Goal: Task Accomplishment & Management: Manage account settings

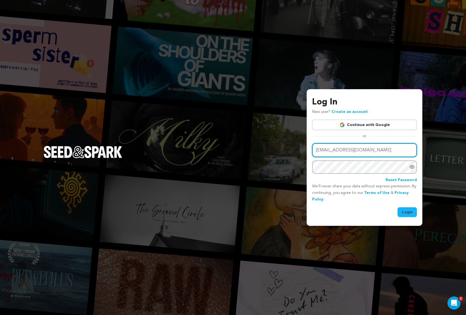
click at [322, 151] on input "vinyy@indieconnect.com" at bounding box center [364, 150] width 105 height 14
click at [324, 150] on input "vinyy@indieconnect.com" at bounding box center [364, 150] width 105 height 14
type input "vinny@indieconnect.com"
click at [407, 211] on button "Login" at bounding box center [407, 213] width 19 height 10
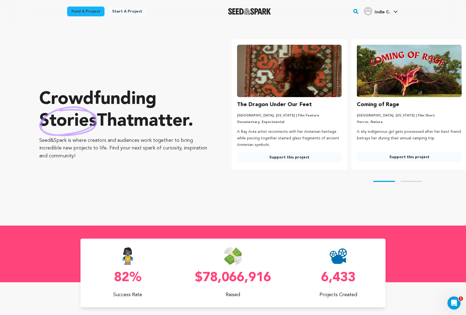
scroll to position [0, 125]
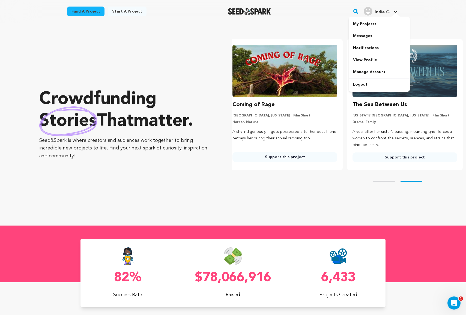
click at [375, 11] on span "Indie C." at bounding box center [383, 12] width 16 height 4
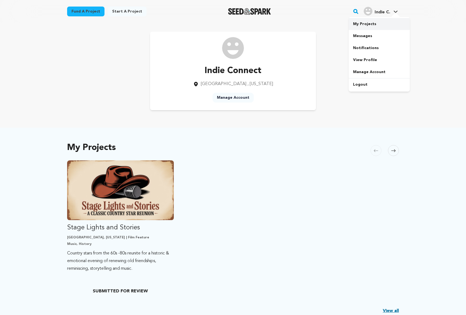
click at [369, 25] on link "My Projects" at bounding box center [379, 24] width 61 height 12
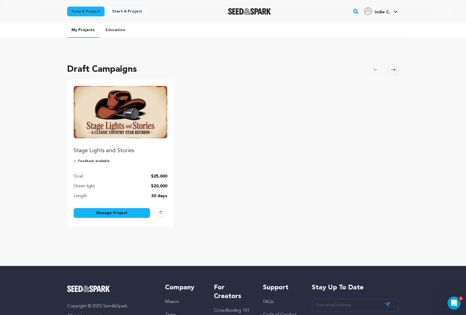
click at [119, 213] on link "Manage Project" at bounding box center [112, 213] width 76 height 10
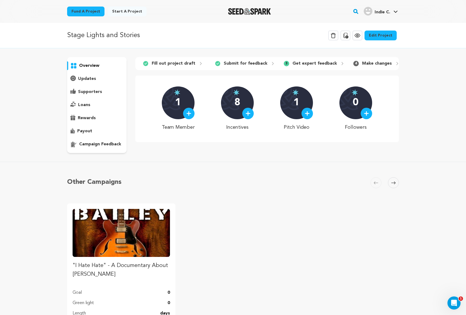
click at [246, 61] on p "Submit for feedback" at bounding box center [246, 63] width 44 height 7
click at [288, 63] on div "3 Get expert feedback" at bounding box center [315, 63] width 70 height 9
click at [379, 39] on link "Edit Project" at bounding box center [381, 36] width 32 height 10
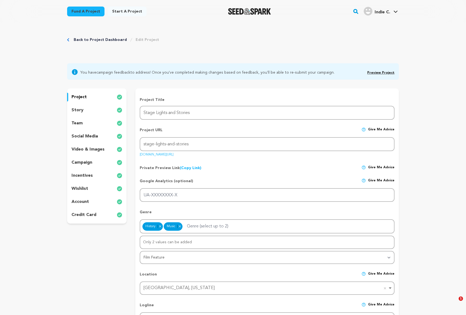
click at [81, 190] on p "wishlist" at bounding box center [80, 189] width 17 height 7
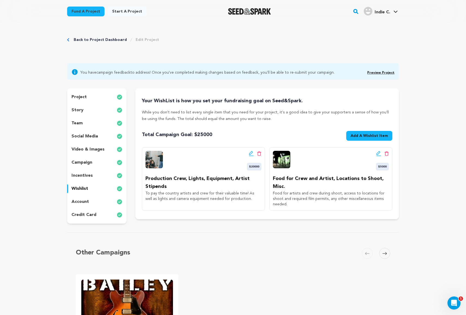
click at [251, 154] on icon at bounding box center [251, 153] width 5 height 5
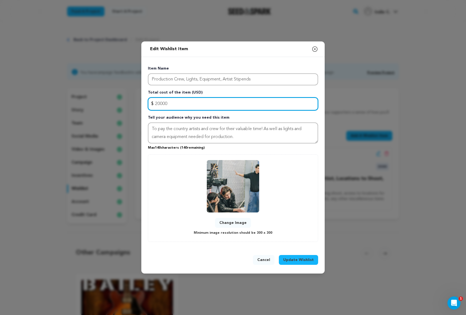
click at [159, 104] on input "20000" at bounding box center [233, 103] width 170 height 13
type input "15000"
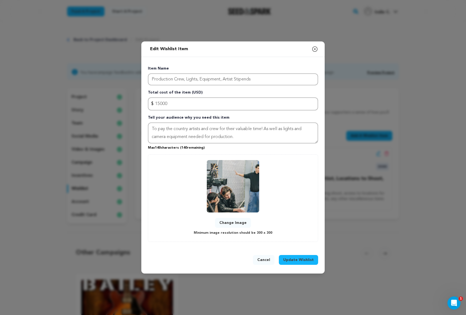
click at [291, 261] on span "Update Wishlist" at bounding box center [298, 260] width 31 height 5
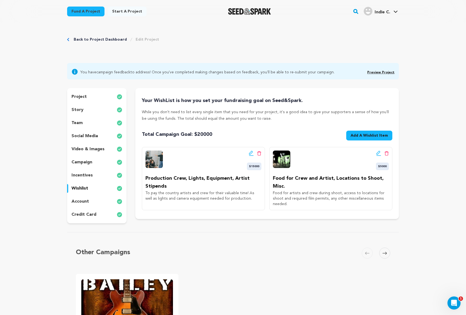
scroll to position [0, 0]
click at [374, 71] on link "Preview Project" at bounding box center [381, 72] width 27 height 3
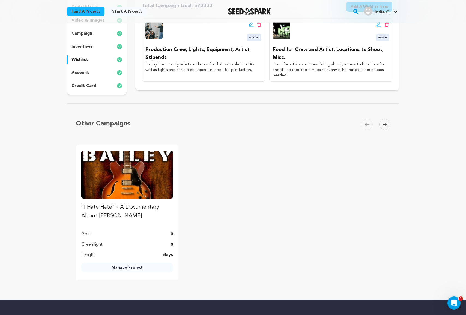
scroll to position [140, 0]
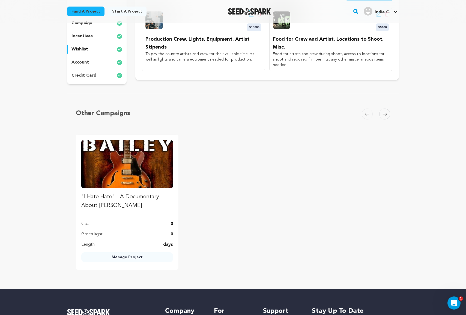
click at [134, 256] on link "Manage Project" at bounding box center [127, 258] width 92 height 10
click at [138, 259] on link "Manage Project" at bounding box center [127, 258] width 92 height 10
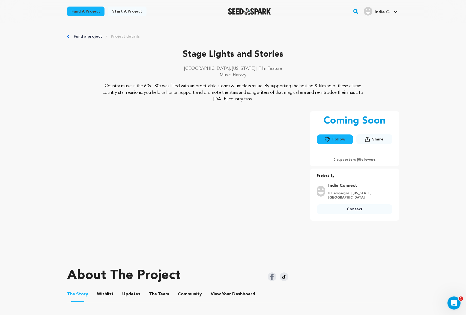
click at [87, 36] on link "Fund a project" at bounding box center [88, 36] width 28 height 5
click at [374, 35] on link "Messages" at bounding box center [379, 36] width 61 height 12
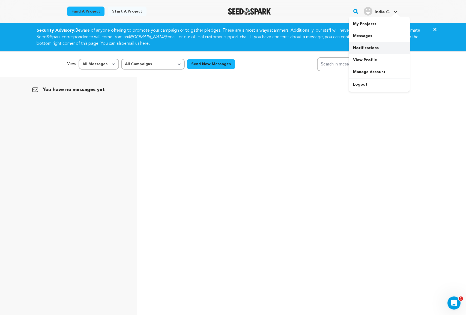
click at [363, 48] on link "Notifications" at bounding box center [379, 48] width 61 height 12
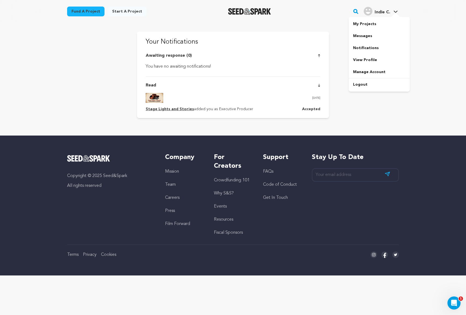
click at [395, 13] on div at bounding box center [396, 15] width 11 height 5
click at [387, 22] on link "My Projects" at bounding box center [379, 24] width 61 height 12
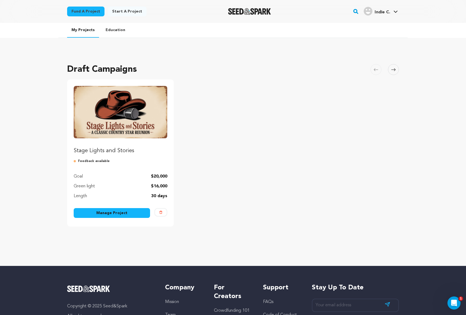
click at [135, 213] on link "Manage Project" at bounding box center [112, 213] width 76 height 10
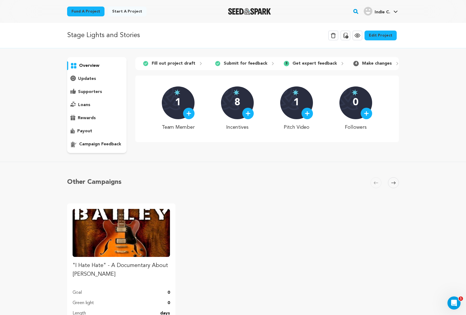
click at [84, 81] on p "updates" at bounding box center [87, 79] width 18 height 7
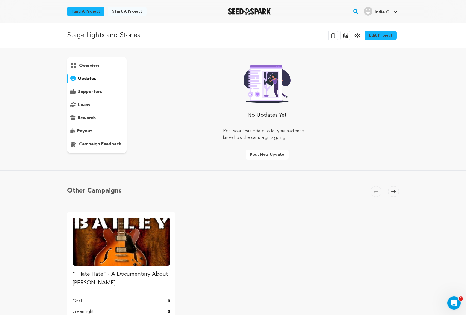
click at [84, 87] on div "overview" at bounding box center [97, 105] width 60 height 96
click at [86, 93] on p "supporters" at bounding box center [90, 92] width 24 height 7
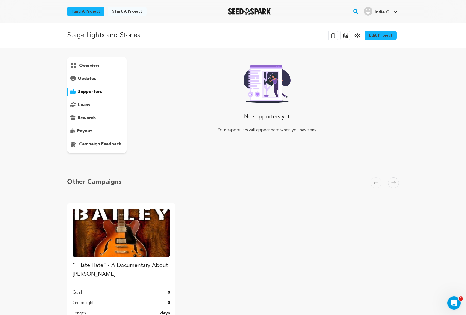
click at [85, 104] on p "loans" at bounding box center [84, 105] width 12 height 7
click at [85, 115] on div "rewards" at bounding box center [97, 118] width 60 height 9
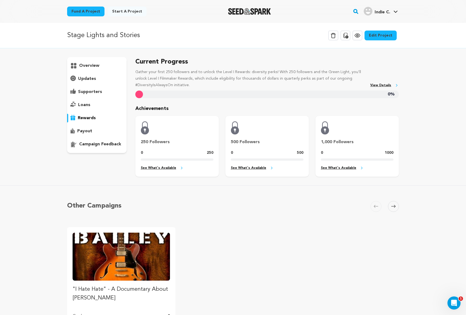
click at [87, 110] on div "overview" at bounding box center [97, 105] width 60 height 96
click at [87, 103] on p "loans" at bounding box center [84, 105] width 12 height 7
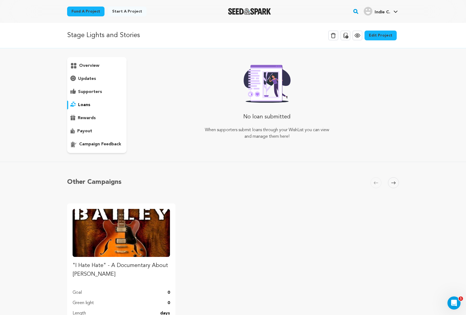
click at [87, 115] on div "rewards" at bounding box center [97, 118] width 60 height 9
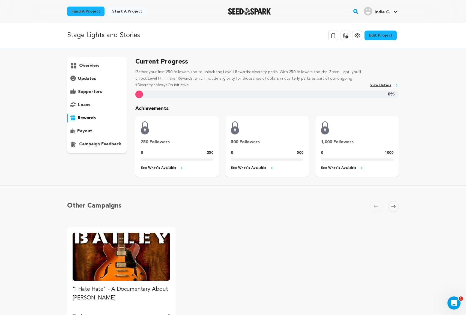
click at [87, 131] on p "payout" at bounding box center [84, 131] width 15 height 7
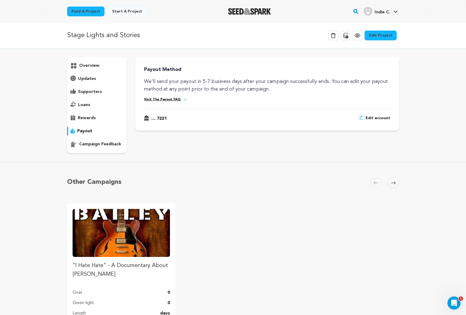
click at [88, 143] on p "campaign feedback" at bounding box center [100, 144] width 42 height 7
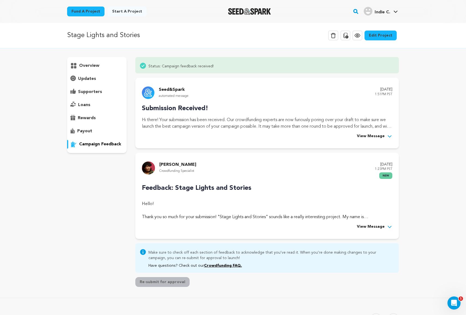
click at [89, 134] on p "payout" at bounding box center [84, 131] width 15 height 7
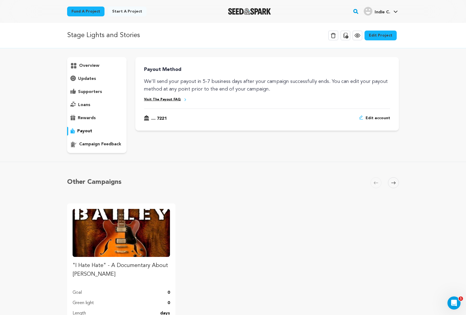
click at [90, 143] on p "campaign feedback" at bounding box center [100, 144] width 42 height 7
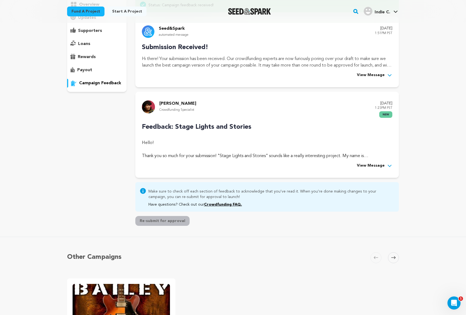
scroll to position [63, 0]
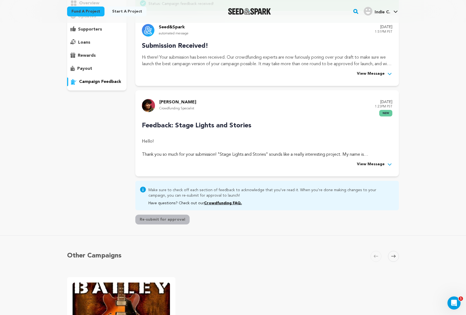
click at [363, 163] on span "View Message" at bounding box center [371, 164] width 28 height 7
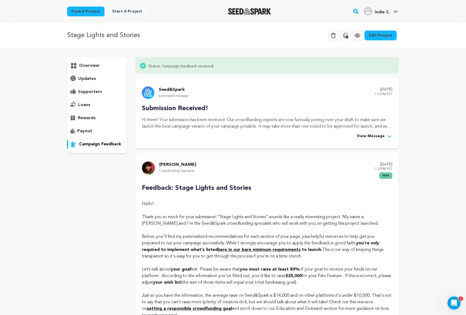
scroll to position [0, 0]
click at [377, 37] on link "Edit Project" at bounding box center [381, 36] width 32 height 10
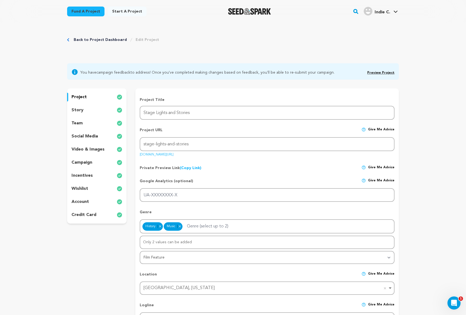
click at [93, 176] on div "incentives" at bounding box center [97, 176] width 60 height 9
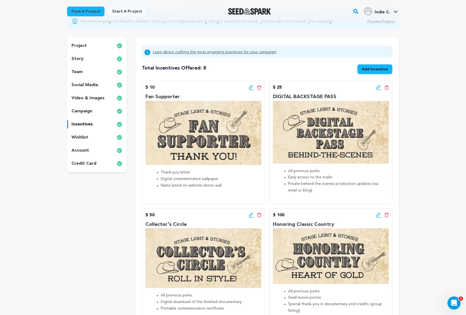
scroll to position [57, 0]
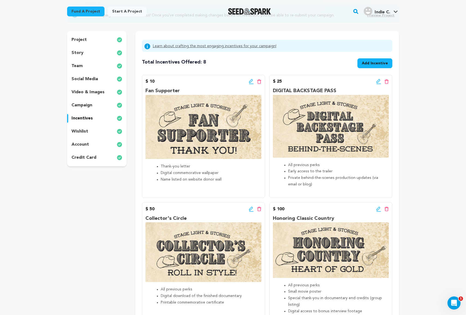
click at [250, 80] on icon at bounding box center [251, 81] width 5 height 5
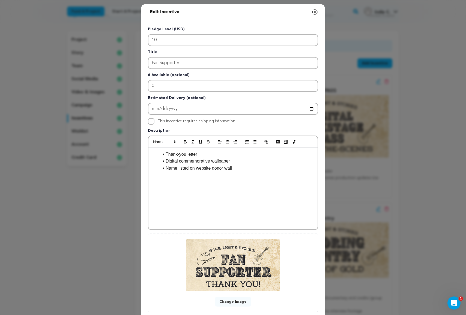
click at [244, 162] on li "Digital commemorative wallpaper" at bounding box center [236, 161] width 155 height 7
click at [245, 169] on li "Name listed on website donor wall" at bounding box center [236, 168] width 155 height 7
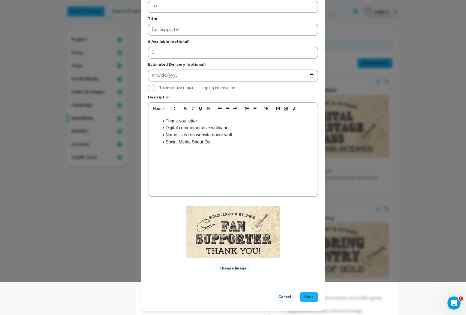
scroll to position [34, 0]
click at [308, 297] on span "Save" at bounding box center [309, 297] width 10 height 5
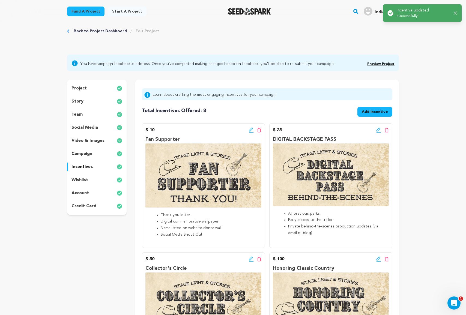
scroll to position [0, 0]
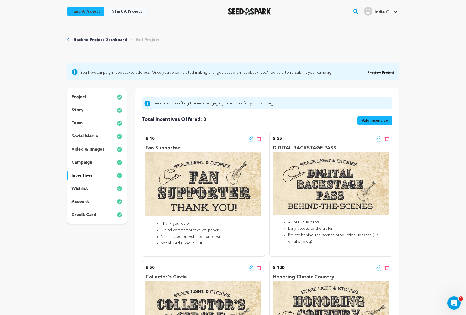
click at [379, 140] on icon at bounding box center [379, 138] width 5 height 5
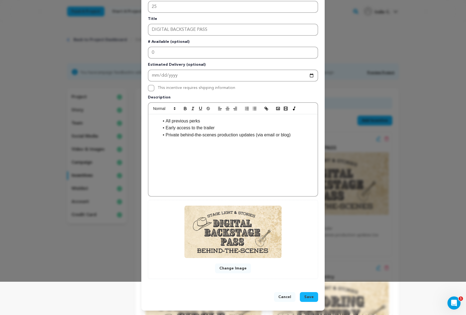
click at [314, 298] on span "Save" at bounding box center [309, 297] width 10 height 5
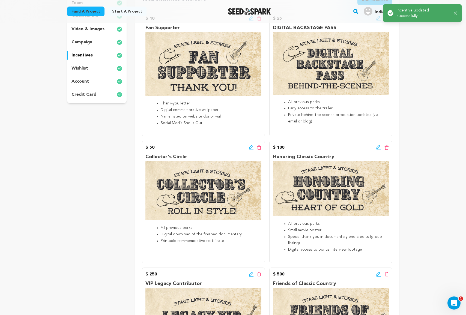
scroll to position [172, 0]
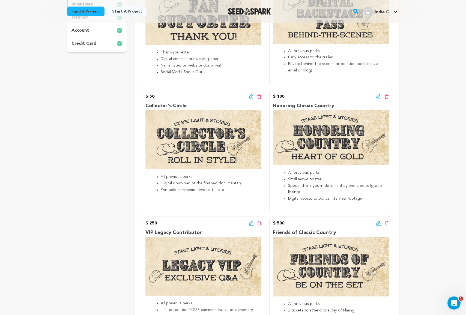
click at [249, 98] on icon at bounding box center [251, 96] width 5 height 5
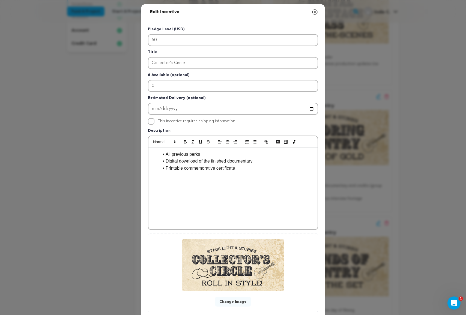
click at [254, 168] on li "Printable commemorative certificate" at bounding box center [236, 168] width 155 height 7
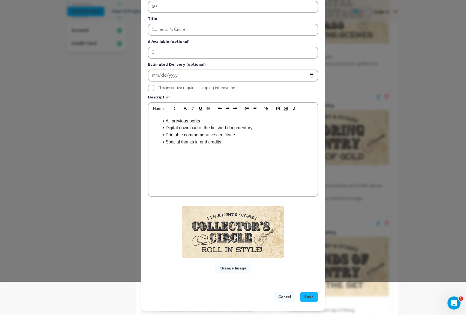
click at [311, 299] on span "Save" at bounding box center [309, 297] width 10 height 5
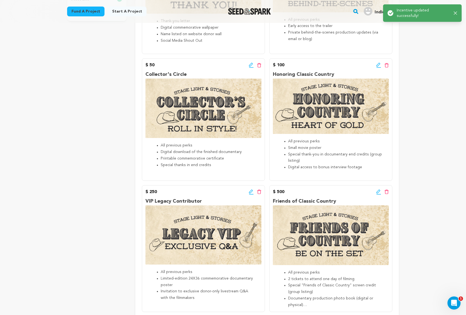
scroll to position [201, 0]
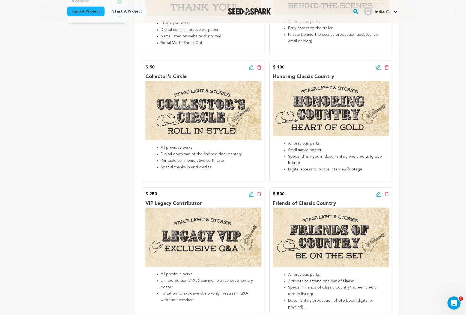
click at [250, 68] on icon at bounding box center [251, 67] width 4 height 4
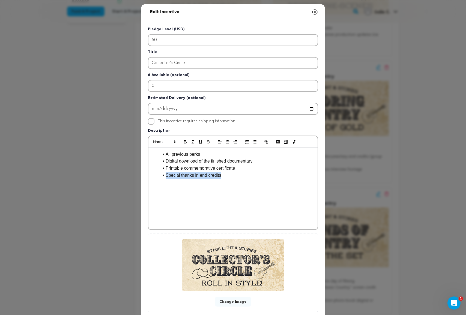
drag, startPoint x: 226, startPoint y: 177, endPoint x: 151, endPoint y: 178, distance: 75.1
click at [151, 178] on div "All previous perks Digital download of the finished documentary Printable comme…" at bounding box center [233, 189] width 169 height 82
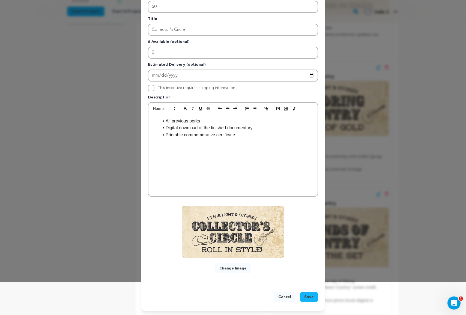
click at [312, 300] on span "Save" at bounding box center [309, 297] width 10 height 5
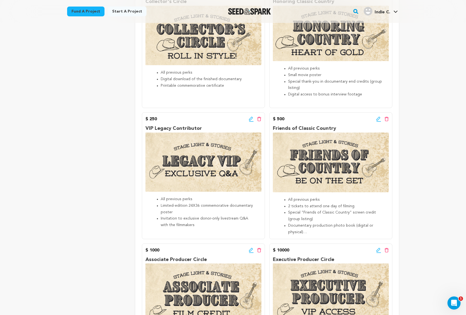
scroll to position [276, 0]
click at [379, 118] on icon at bounding box center [379, 118] width 5 height 5
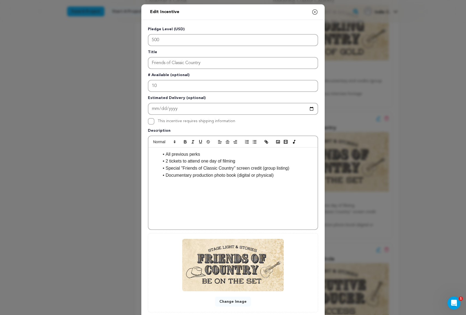
click at [246, 162] on li "2 tickets to attend one day of filming" at bounding box center [236, 161] width 155 height 7
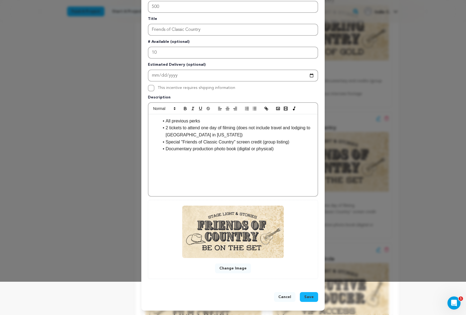
scroll to position [34, 0]
click at [307, 297] on span "Save" at bounding box center [309, 297] width 10 height 5
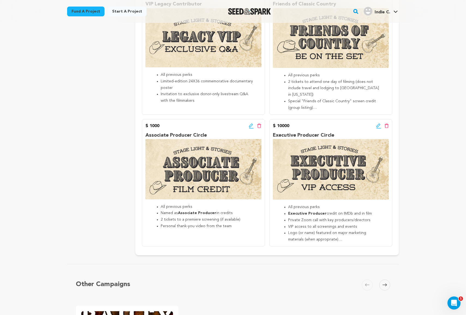
scroll to position [402, 0]
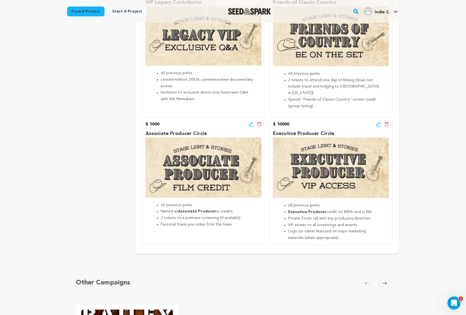
click at [253, 122] on icon at bounding box center [251, 124] width 5 height 5
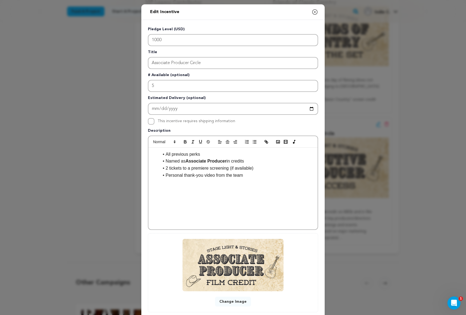
click at [259, 169] on li "2 tickets to a premiere screening (if available)" at bounding box center [236, 168] width 155 height 7
drag, startPoint x: 251, startPoint y: 181, endPoint x: 155, endPoint y: 183, distance: 95.6
click at [155, 183] on ul "All previous perks Named as Associate Producer in credits 2 tickets to a premie…" at bounding box center [233, 168] width 161 height 35
copy li "Personal thank-you video from the team"
click at [204, 181] on li "Personal thank-you video from the team" at bounding box center [236, 182] width 155 height 7
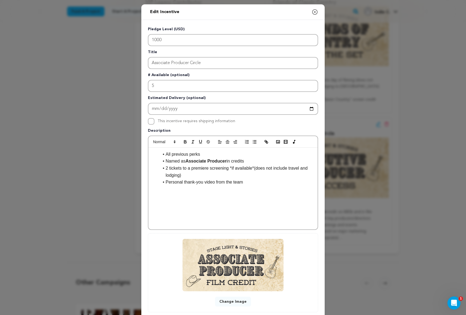
click at [240, 178] on li "2 tickets to a premiere screening *if available*(does not include travel and lo…" at bounding box center [236, 172] width 155 height 14
drag, startPoint x: 240, startPoint y: 177, endPoint x: 187, endPoint y: 182, distance: 54.0
click at [187, 182] on li "Exclusive Q&A with the producers" at bounding box center [236, 182] width 155 height 7
click at [184, 181] on li "Exclusive screening Q&A with the producers" at bounding box center [236, 182] width 155 height 7
drag, startPoint x: 191, startPoint y: 181, endPoint x: 220, endPoint y: 182, distance: 29.0
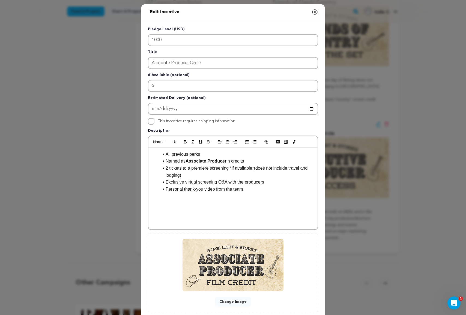
click at [220, 182] on li "Exclusive virtual screening Q&A with the producers" at bounding box center [236, 182] width 155 height 7
click at [285, 182] on li "Exclusive virtual screening and live Q&A with the producers" at bounding box center [236, 182] width 155 height 7
drag, startPoint x: 259, startPoint y: 188, endPoint x: 199, endPoint y: 191, distance: 59.6
click at [199, 191] on li "Personal thank-you video from the team" at bounding box center [236, 189] width 155 height 7
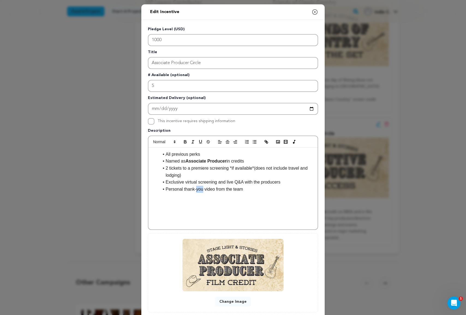
click at [199, 191] on li "Personal thank-you video from the team" at bounding box center [236, 189] width 155 height 7
copy li "Personal thank-you video from the team"
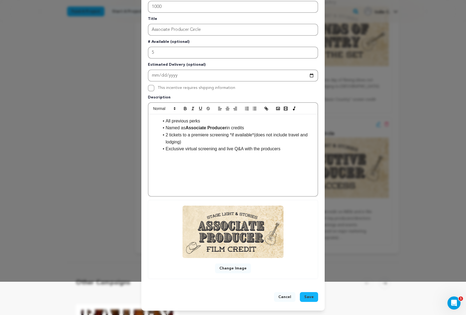
scroll to position [34, 0]
click at [307, 295] on span "Save" at bounding box center [309, 297] width 10 height 5
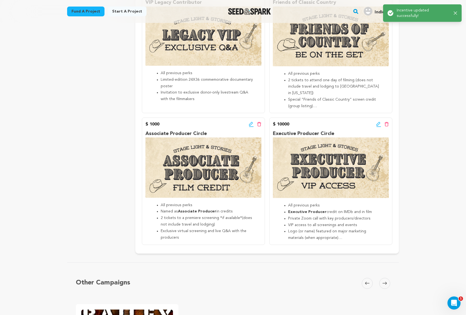
scroll to position [0, 0]
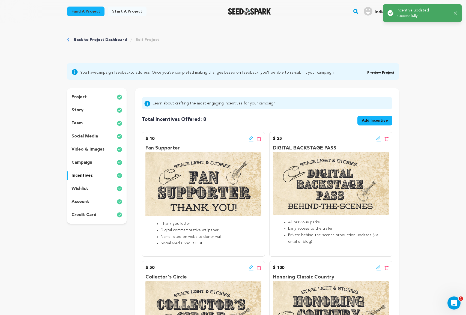
click at [251, 138] on icon at bounding box center [251, 138] width 5 height 5
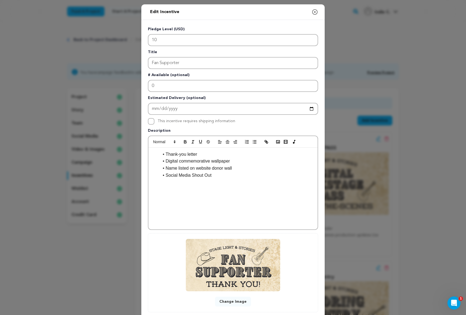
click at [202, 154] on li "Thank-you letter" at bounding box center [236, 154] width 155 height 7
drag, startPoint x: 202, startPoint y: 154, endPoint x: 155, endPoint y: 152, distance: 47.8
click at [155, 152] on ul "Thank-you letter Personal thank-you video from the team Digital commemorative w…" at bounding box center [233, 168] width 161 height 35
click at [163, 161] on li "Personal thank-you video from the team" at bounding box center [236, 161] width 155 height 7
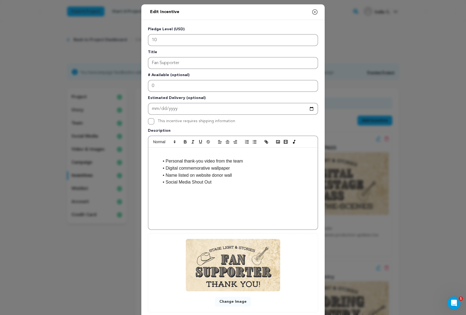
click at [185, 152] on p at bounding box center [233, 154] width 161 height 7
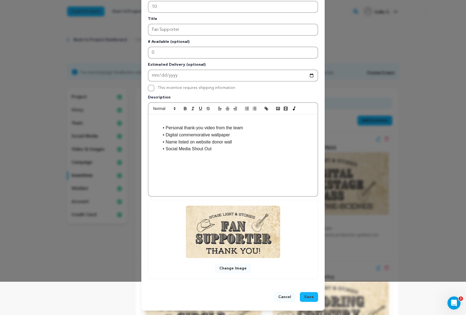
click at [308, 297] on span "Save" at bounding box center [309, 297] width 10 height 5
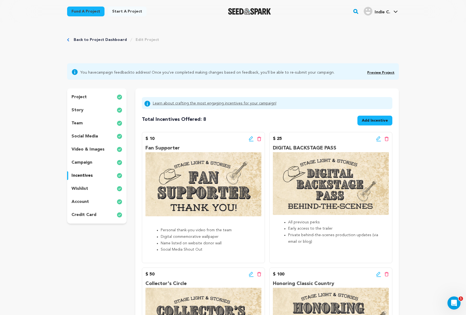
click at [250, 139] on icon at bounding box center [251, 138] width 5 height 5
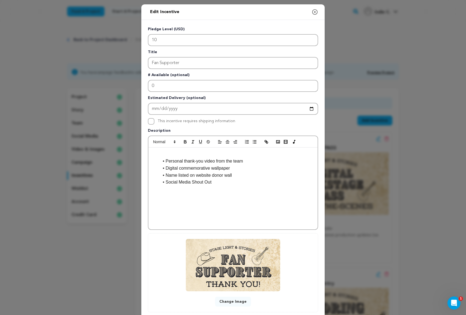
click at [164, 160] on li "Personal thank-you video from the team" at bounding box center [236, 161] width 155 height 7
click at [165, 162] on li "Digital commemorative wallpaper" at bounding box center [236, 161] width 155 height 7
click at [166, 168] on li "Name listed on website donor wall" at bounding box center [236, 168] width 155 height 7
click at [165, 177] on li "Social Media Shout Out" at bounding box center [236, 175] width 155 height 7
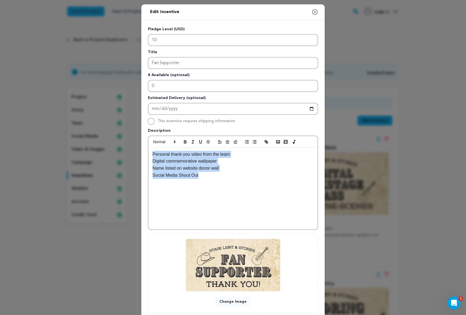
drag, startPoint x: 209, startPoint y: 175, endPoint x: 145, endPoint y: 149, distance: 69.3
click at [145, 149] on div "Pledge Level (USD) 10 Title Fan Supporter # Available (optional) 0 Estimated De…" at bounding box center [233, 169] width 184 height 299
click at [256, 142] on line "button" at bounding box center [255, 142] width 2 height 0
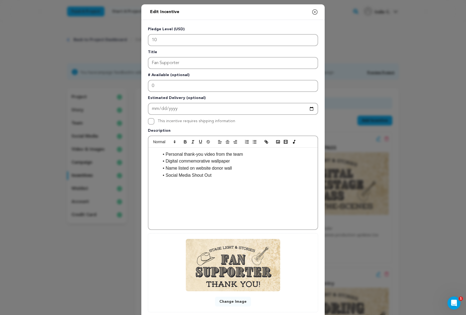
click at [252, 169] on li "Name listed on website donor wall" at bounding box center [236, 168] width 155 height 7
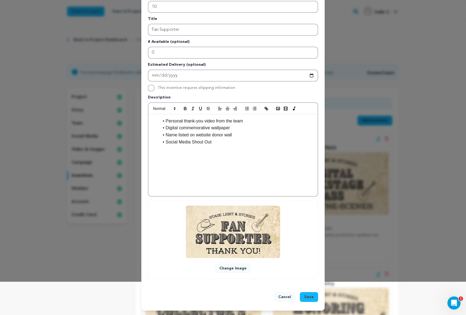
click at [308, 296] on span "Save" at bounding box center [309, 297] width 10 height 5
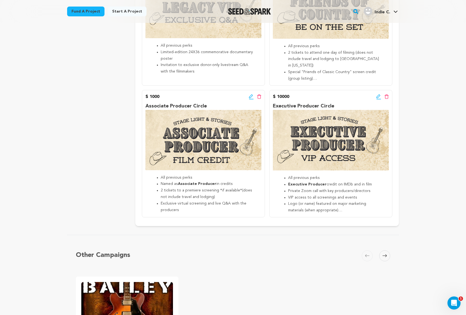
scroll to position [430, 0]
click at [250, 95] on icon at bounding box center [251, 96] width 4 height 4
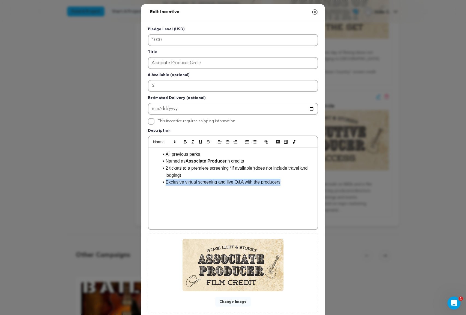
drag, startPoint x: 289, startPoint y: 182, endPoint x: 159, endPoint y: 182, distance: 130.0
click at [159, 182] on ul "All previous perks Named as Associate Producer in credits 2 tickets to a premie…" at bounding box center [233, 168] width 161 height 35
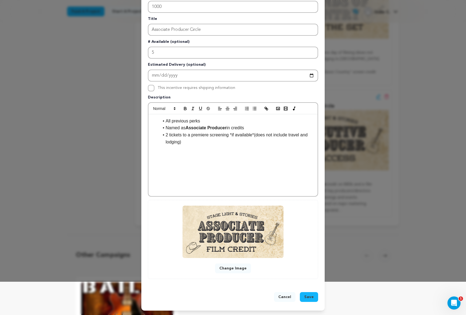
scroll to position [34, 0]
click at [316, 297] on button "Save" at bounding box center [309, 297] width 18 height 10
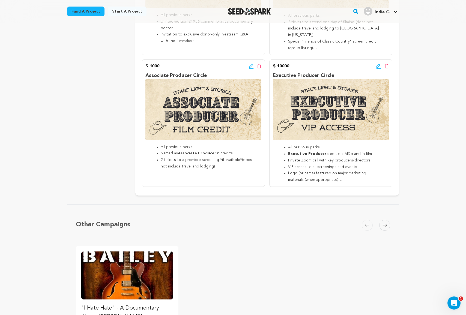
scroll to position [460, 0]
click at [377, 64] on icon at bounding box center [379, 66] width 5 height 5
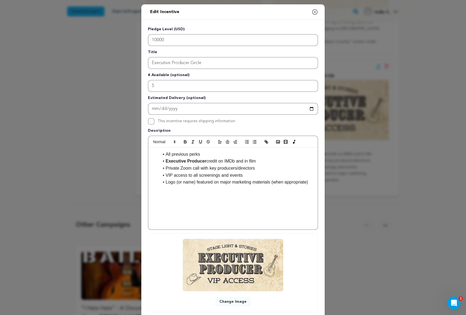
click at [314, 14] on icon "button" at bounding box center [315, 12] width 7 height 7
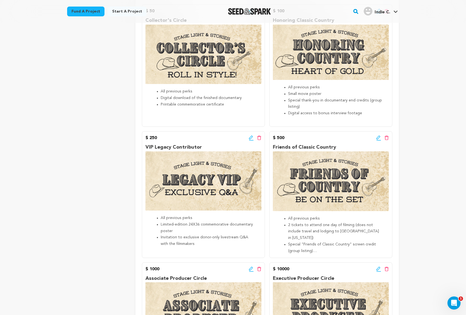
scroll to position [22, 0]
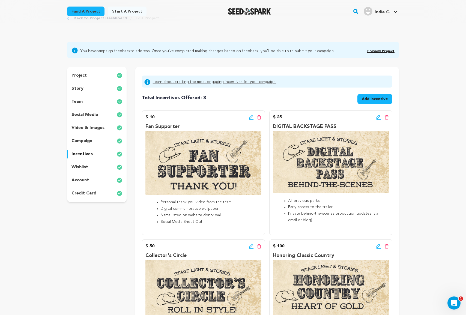
click at [104, 87] on div "story" at bounding box center [97, 88] width 60 height 9
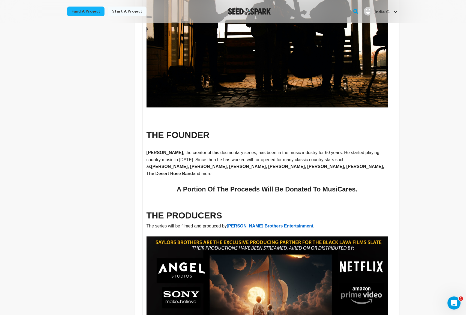
scroll to position [678, 0]
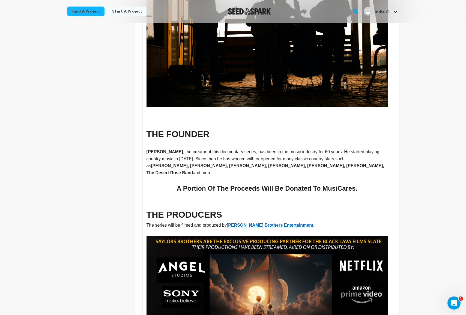
click at [174, 184] on h2 "A Portion Of The Proceeds Will Be Donated To MusiCares." at bounding box center [267, 189] width 241 height 10
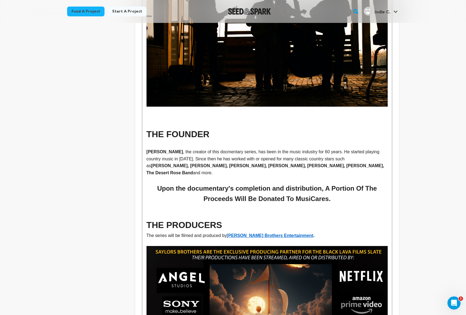
click at [219, 185] on strong "Upon the documentary's completion and distribution, A Portion Of The Proceeds W…" at bounding box center [268, 194] width 222 height 18
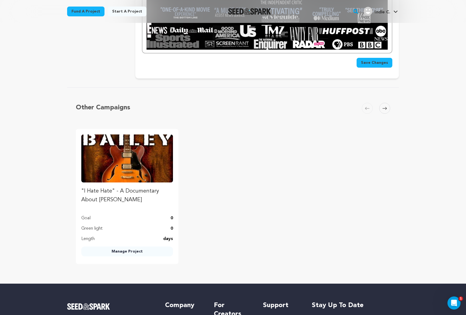
scroll to position [1219, 0]
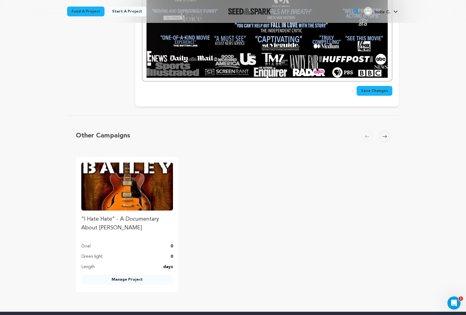
click at [375, 88] on span "Save Changes" at bounding box center [374, 90] width 27 height 5
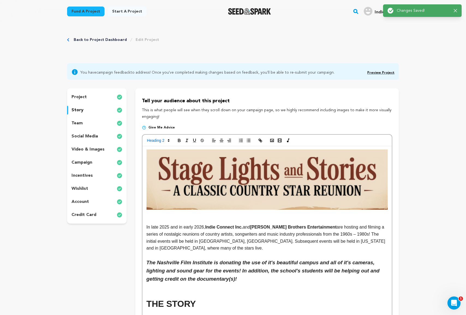
scroll to position [0, 0]
click at [102, 38] on link "Back to Project Dashboard" at bounding box center [100, 39] width 53 height 5
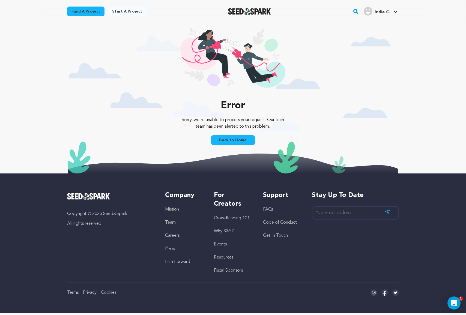
click at [228, 147] on div "Back to Home" at bounding box center [233, 141] width 44 height 12
click at [243, 142] on link "Back to Home" at bounding box center [233, 140] width 44 height 10
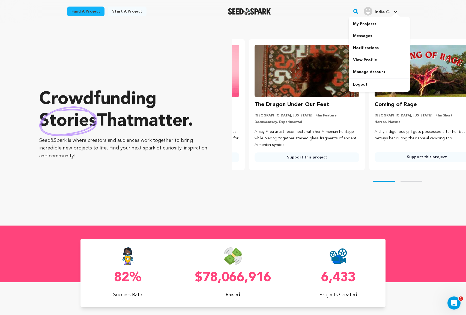
scroll to position [0, 125]
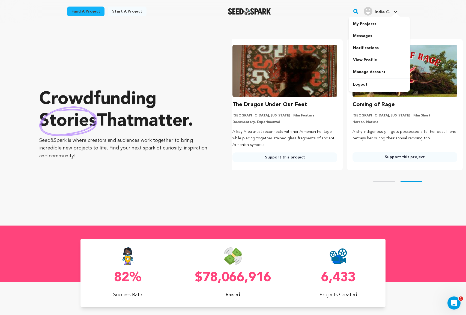
click at [390, 13] on link "Indie C. Indie C." at bounding box center [381, 11] width 36 height 10
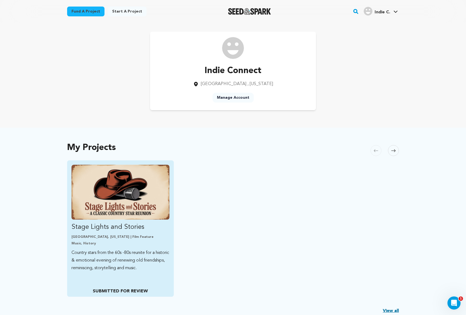
click at [103, 202] on img "Fund Stage Lights and Stories" at bounding box center [121, 192] width 98 height 55
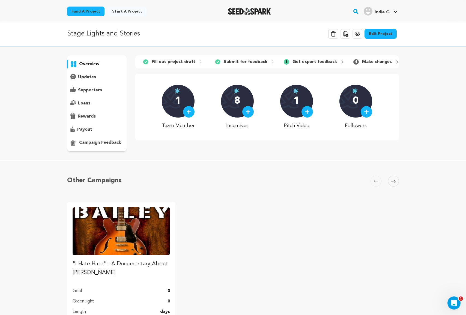
scroll to position [2, 0]
click at [325, 61] on p "Get expert feedback" at bounding box center [315, 62] width 45 height 7
click at [89, 128] on p "payout" at bounding box center [84, 129] width 15 height 7
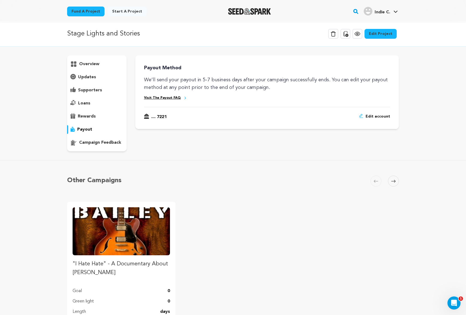
click at [94, 144] on p "campaign feedback" at bounding box center [100, 143] width 42 height 7
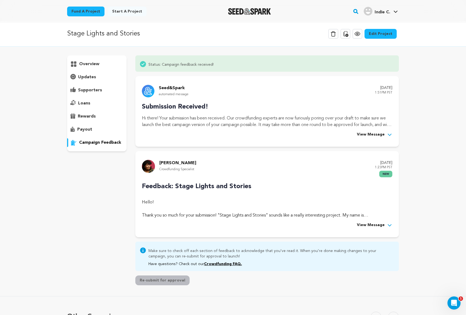
click at [383, 222] on span "View Message" at bounding box center [371, 225] width 28 height 7
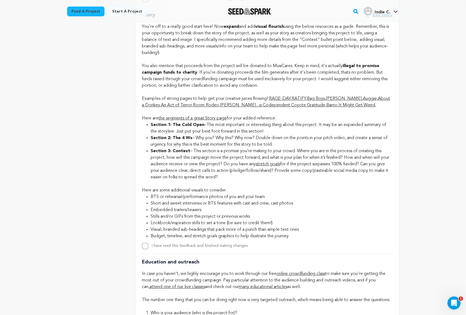
scroll to position [1113, 0]
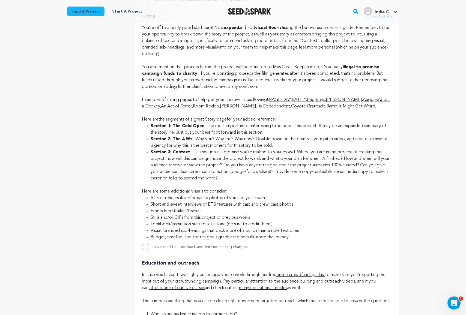
drag, startPoint x: 248, startPoint y: 176, endPoint x: 194, endPoint y: 150, distance: 59.6
copy li "This section is a promise you’re making to your crowd. Where you are in the pro…"
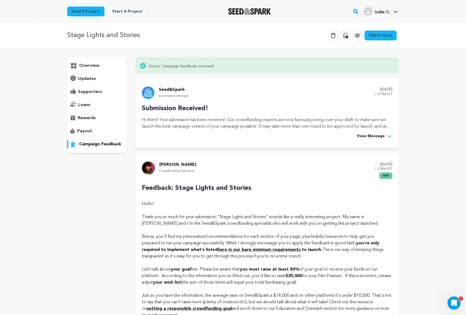
scroll to position [0, 0]
click at [382, 35] on link "Edit Project" at bounding box center [381, 36] width 32 height 10
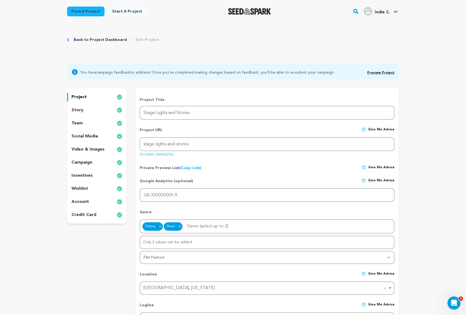
click at [78, 111] on p "story" at bounding box center [78, 110] width 12 height 7
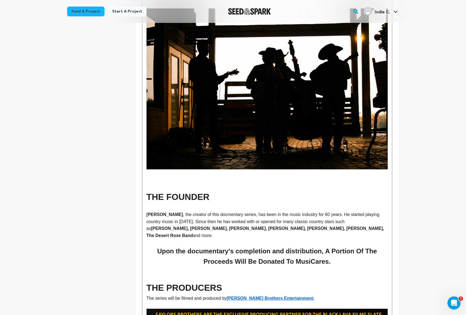
scroll to position [701, 0]
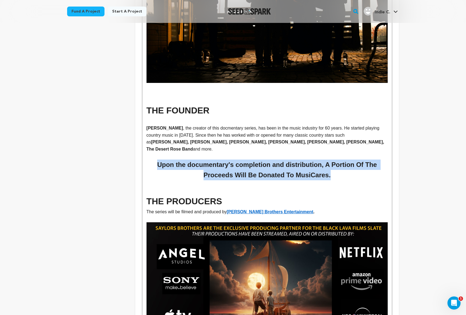
drag, startPoint x: 350, startPoint y: 153, endPoint x: 150, endPoint y: 145, distance: 199.5
click at [150, 160] on h2 "Upon the documentary's completion and distribution, A Portion Of The Proceeds W…" at bounding box center [267, 170] width 241 height 21
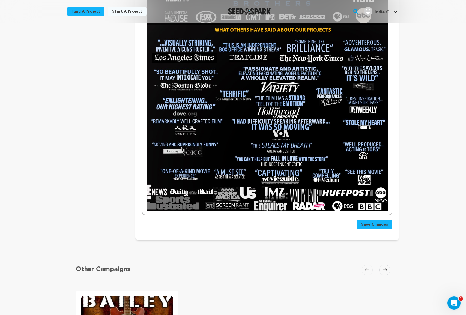
scroll to position [1137, 0]
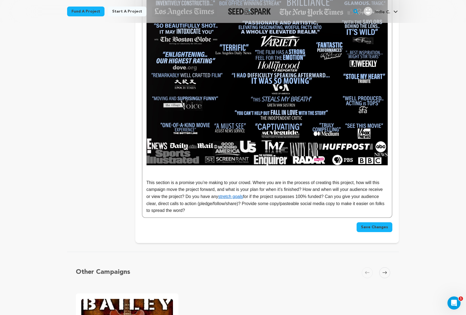
scroll to position [1107, 0]
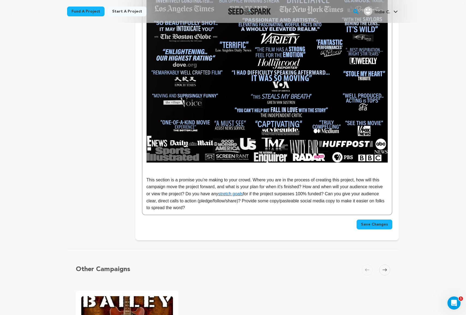
click at [156, 170] on p at bounding box center [267, 173] width 241 height 7
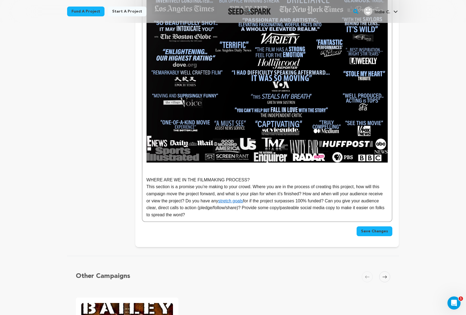
click at [170, 177] on p "WHERE ARE WE IN THE FILMMAKING PROCESS?" at bounding box center [267, 180] width 241 height 7
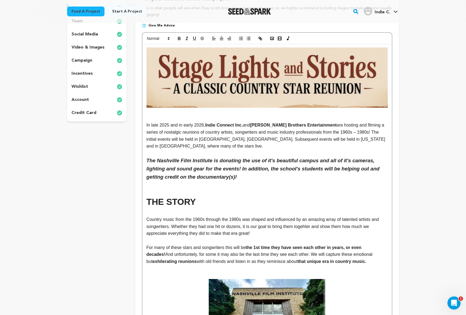
scroll to position [130, 0]
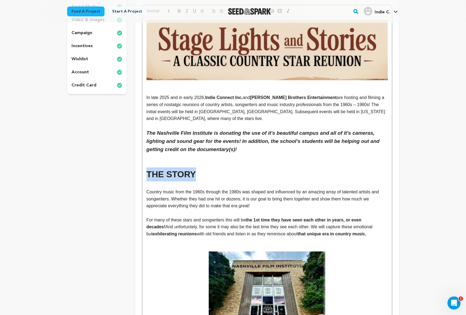
drag, startPoint x: 194, startPoint y: 166, endPoint x: 147, endPoint y: 165, distance: 47.0
click at [147, 170] on strong "THE STORY" at bounding box center [171, 175] width 49 height 10
copy strong "THE STORY"
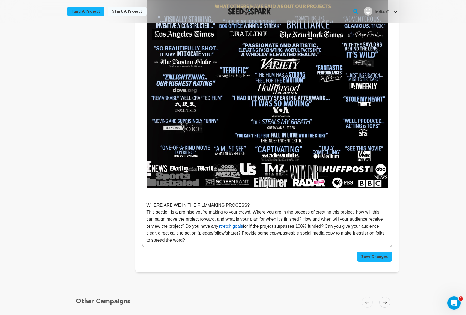
scroll to position [1081, 0]
click at [180, 188] on p at bounding box center [267, 191] width 241 height 7
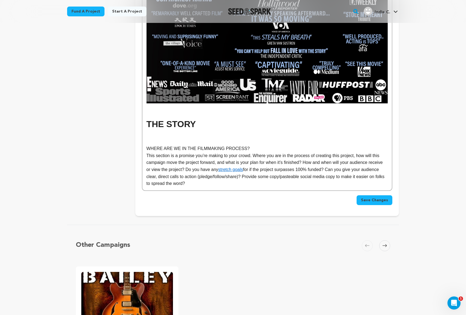
scroll to position [1163, 0]
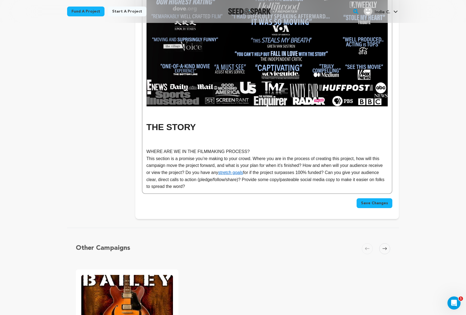
click at [172, 122] on strong "THE STORY" at bounding box center [171, 127] width 49 height 10
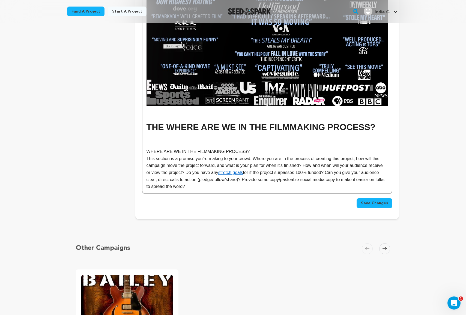
click at [167, 122] on strong "THE WHERE ARE WE IN THE FILMMAKING PROCESS?" at bounding box center [261, 127] width 229 height 10
click at [170, 141] on p at bounding box center [267, 144] width 241 height 7
click at [194, 148] on p "WHERE ARE WE IN THE FILMMAKING PROCESS?" at bounding box center [267, 151] width 241 height 7
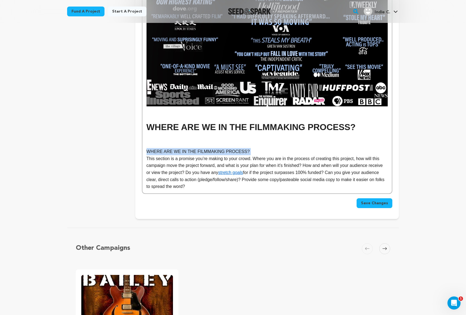
click at [194, 148] on p "WHERE ARE WE IN THE FILMMAKING PROCESS?" at bounding box center [267, 151] width 241 height 7
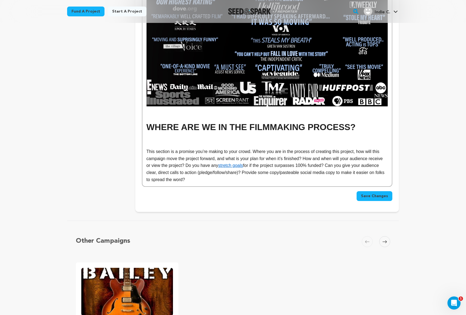
click at [182, 134] on p at bounding box center [267, 137] width 241 height 7
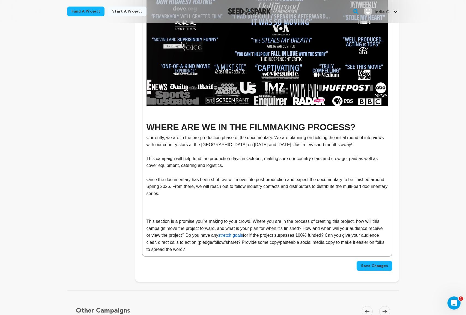
click at [283, 122] on strong "WHERE ARE WE IN THE FILMMAKING PROCESS?" at bounding box center [251, 127] width 209 height 10
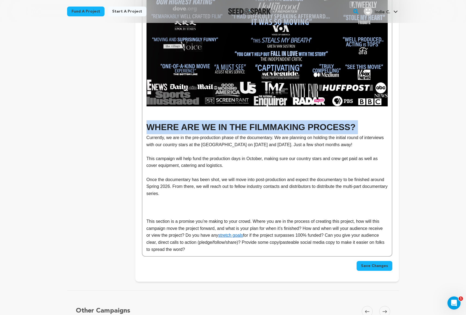
click at [283, 122] on strong "WHERE ARE WE IN THE FILMMAKING PROCESS?" at bounding box center [251, 127] width 209 height 10
copy strong "WHERE ARE WE IN THE FILMMAKING PROCESS?"
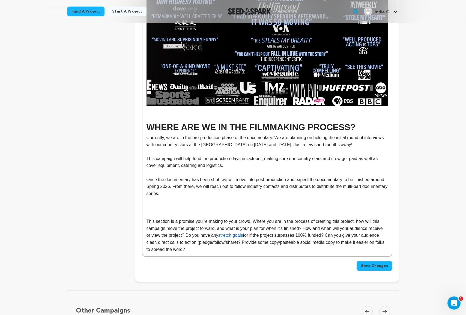
click at [212, 204] on p at bounding box center [267, 207] width 241 height 7
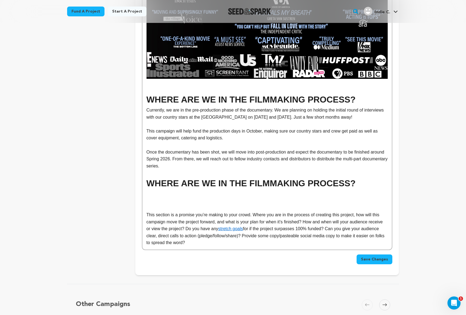
scroll to position [1189, 0]
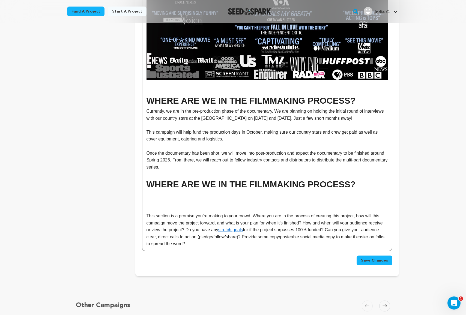
click at [172, 180] on strong "WHERE ARE WE IN THE FILMMAKING PROCESS?" at bounding box center [251, 185] width 209 height 10
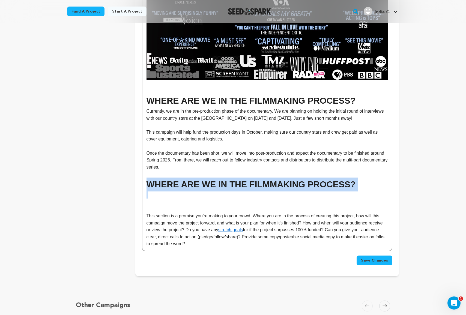
click at [172, 180] on strong "WHERE ARE WE IN THE FILMMAKING PROCESS?" at bounding box center [251, 185] width 209 height 10
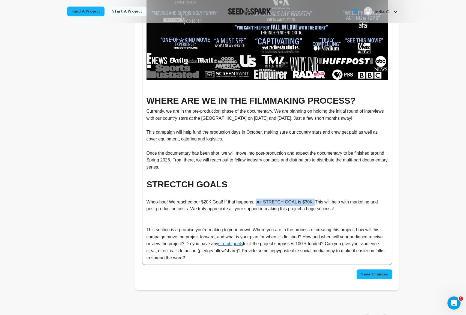
drag, startPoint x: 316, startPoint y: 183, endPoint x: 257, endPoint y: 186, distance: 59.1
click at [257, 199] on p "Whoo-hoo! We reached our $20K Goal! If that happens, our STRETCH GOAL is $30K. …" at bounding box center [267, 206] width 241 height 14
click at [227, 143] on p at bounding box center [267, 146] width 241 height 7
drag, startPoint x: 236, startPoint y: 89, endPoint x: 191, endPoint y: 89, distance: 44.2
click at [191, 108] on p "Currently, we are in the pre-production phase of the documentary. We are planni…" at bounding box center [267, 115] width 241 height 14
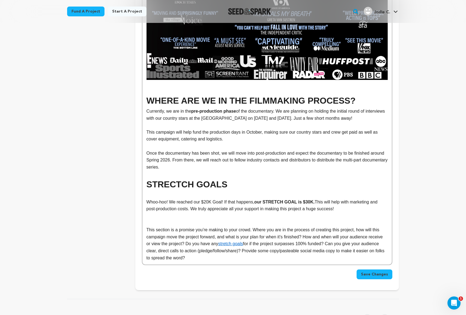
click at [191, 108] on p "Currently, we are in the pre-production phase of the documentary. We are planni…" at bounding box center [267, 115] width 241 height 14
drag, startPoint x: 193, startPoint y: 88, endPoint x: 167, endPoint y: 91, distance: 25.2
click at [167, 108] on p "Currently, we are in the pre-production phase of the documentary. We are planni…" at bounding box center [267, 115] width 241 height 14
drag, startPoint x: 166, startPoint y: 87, endPoint x: 192, endPoint y: 88, distance: 26.2
click at [192, 108] on p "Currently, we are in the pre-production phase of the documentary. We are planni…" at bounding box center [267, 115] width 241 height 14
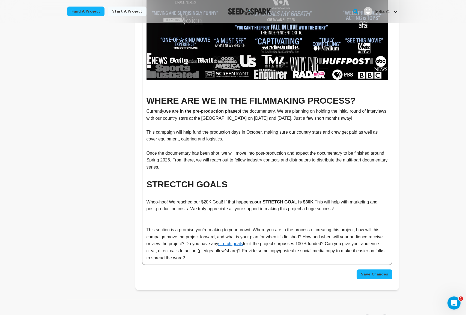
click at [235, 108] on p "Currently, we are in the pre-production phase of the documentary. We are planni…" at bounding box center [267, 115] width 241 height 14
drag, startPoint x: 336, startPoint y: 95, endPoint x: 224, endPoint y: 96, distance: 112.2
click at [224, 108] on p "Currently, we are in the pre-production phase of the documentary. We are planni…" at bounding box center [267, 115] width 241 height 14
click at [304, 108] on p "Currently, we are in the pre-production phase of the documentary. We are planni…" at bounding box center [267, 115] width 241 height 14
drag, startPoint x: 331, startPoint y: 94, endPoint x: 296, endPoint y: 93, distance: 34.7
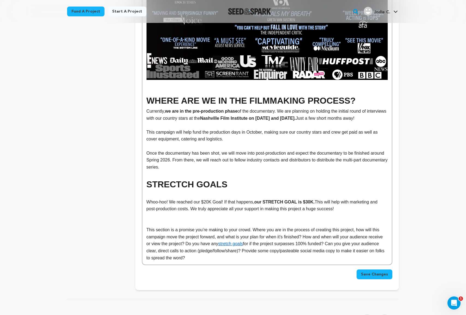
click at [296, 116] on strong "Nashville Film Institute on [DATE] and [DATE]." at bounding box center [248, 118] width 96 height 5
click at [271, 116] on strong "Nashville Film Institute on [DATE]." at bounding box center [235, 118] width 71 height 5
click at [318, 129] on p "This campaign will help fund the production days in October, making sure our co…" at bounding box center [267, 136] width 241 height 14
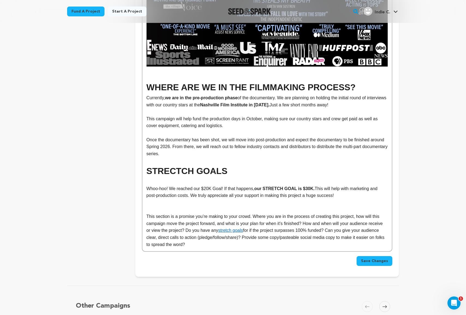
scroll to position [1205, 0]
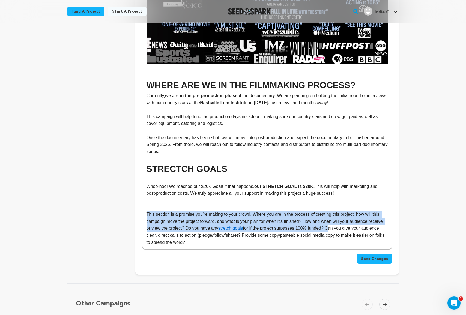
drag, startPoint x: 331, startPoint y: 203, endPoint x: 143, endPoint y: 191, distance: 188.8
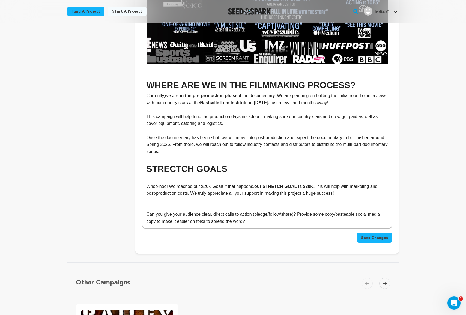
click at [169, 197] on p at bounding box center [267, 200] width 241 height 7
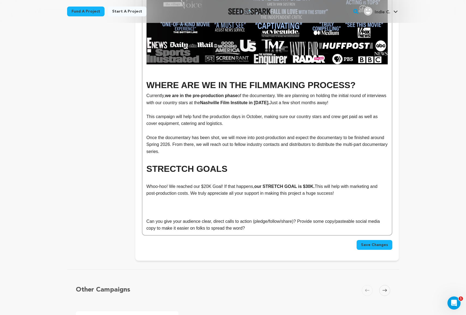
click at [155, 162] on h1 "STRECTCH GOALS" at bounding box center [267, 169] width 241 height 14
click at [167, 162] on h1 "STRECTCH GOALS" at bounding box center [267, 169] width 241 height 14
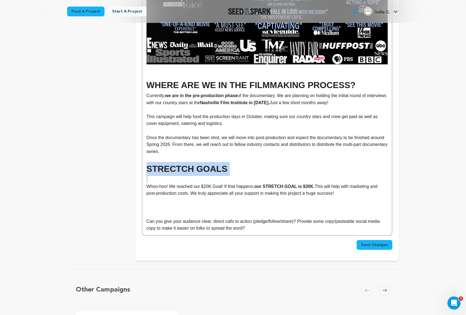
click at [167, 162] on h1 "STRECTCH GOALS" at bounding box center [267, 169] width 241 height 14
copy h1 "STRECTCH GOALS"
click at [158, 197] on p at bounding box center [267, 200] width 241 height 7
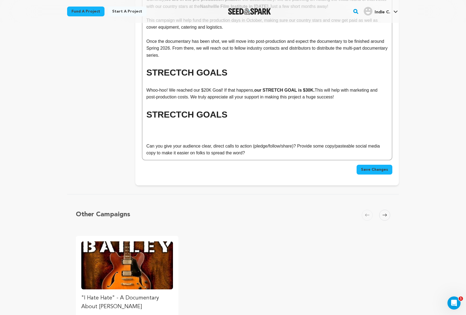
scroll to position [1206, 0]
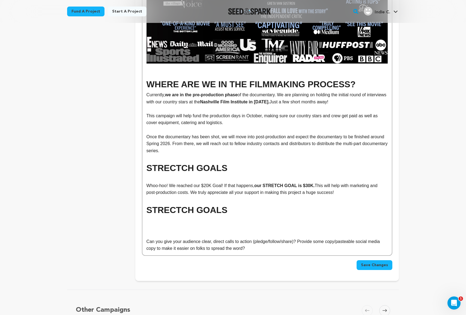
click at [170, 203] on h1 "STRECTCH GOALS" at bounding box center [267, 210] width 241 height 14
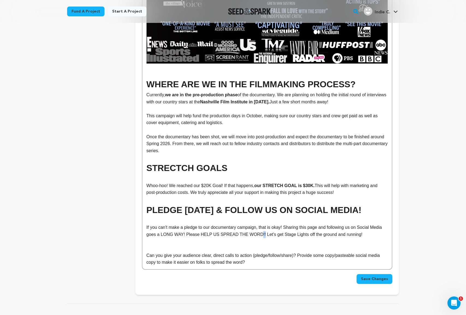
drag, startPoint x: 262, startPoint y: 209, endPoint x: 258, endPoint y: 209, distance: 3.3
click at [258, 224] on p "If you can't make a pledge to our documentary campaign, that is okay! Sharing t…" at bounding box center [267, 231] width 241 height 14
click at [261, 224] on p "If you can't make a pledge to our documentary campaign, that is okay! Sharing t…" at bounding box center [267, 231] width 241 height 14
drag, startPoint x: 262, startPoint y: 209, endPoint x: 201, endPoint y: 208, distance: 61.7
click at [201, 224] on p "If you can't make a pledge to our documentary campaign, that is okay! Sharing t…" at bounding box center [267, 231] width 241 height 14
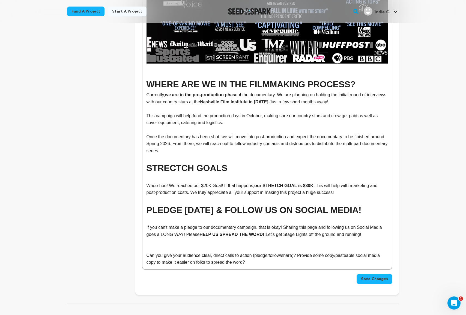
click at [201, 224] on p "If you can't make a pledge to our documentary campaign, that is okay! Sharing t…" at bounding box center [267, 231] width 241 height 14
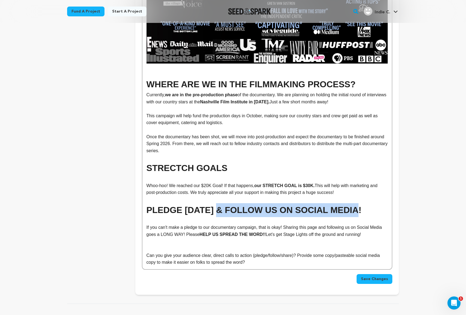
drag, startPoint x: 357, startPoint y: 186, endPoint x: 219, endPoint y: 187, distance: 138.2
click at [219, 203] on h1 "PLEDGE [DATE] & FOLLOW US ON SOCIAL MEDIA!" at bounding box center [267, 210] width 241 height 14
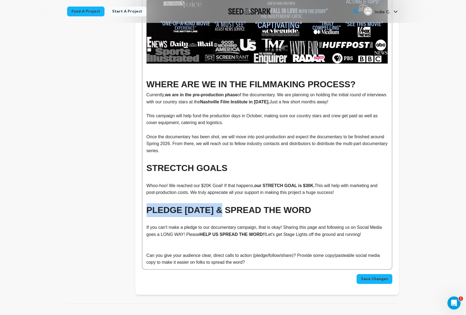
drag, startPoint x: 220, startPoint y: 186, endPoint x: 146, endPoint y: 186, distance: 74.0
click at [147, 203] on h1 "PLEDGE [DATE] & SPREAD THE WORD" at bounding box center [267, 210] width 241 height 14
click at [215, 238] on p at bounding box center [267, 241] width 241 height 7
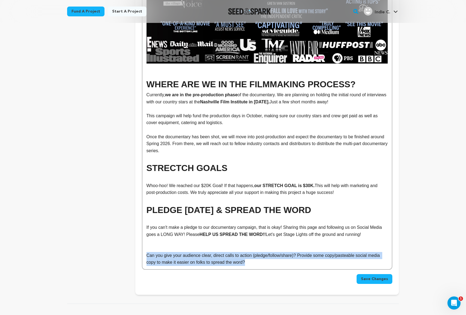
drag, startPoint x: 263, startPoint y: 239, endPoint x: 142, endPoint y: 228, distance: 121.5
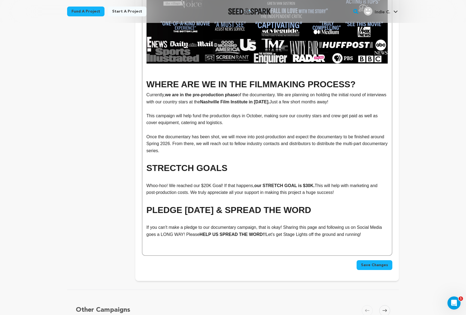
click at [384, 263] on span "Save Changes" at bounding box center [374, 265] width 27 height 5
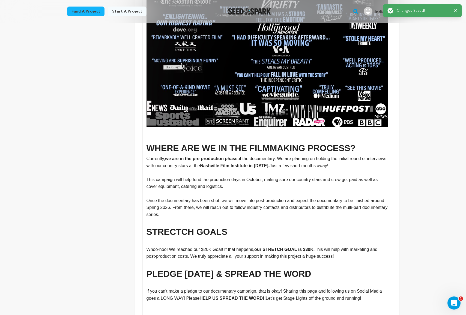
scroll to position [1144, 0]
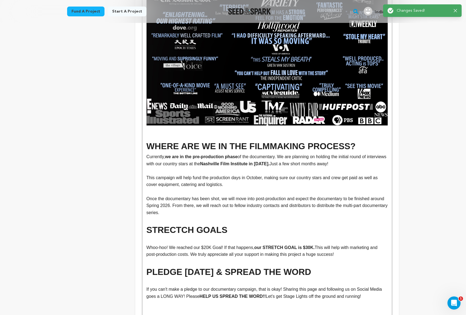
click at [356, 140] on h1 "WHERE ARE WE IN THE FILMMAKING PROCESS?" at bounding box center [267, 147] width 241 height 14
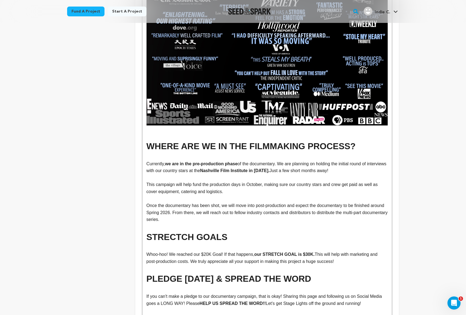
click at [323, 141] on strong "WHERE ARE WE IN THE FILMMAKING PROCESS?" at bounding box center [251, 146] width 209 height 10
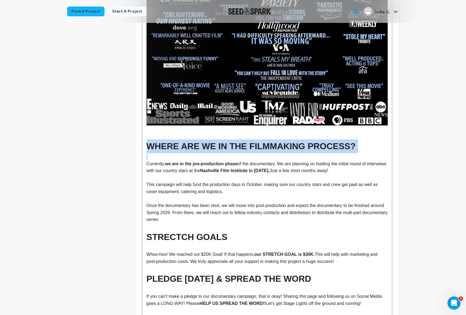
click at [323, 141] on strong "WHERE ARE WE IN THE FILMMAKING PROCESS?" at bounding box center [251, 146] width 209 height 10
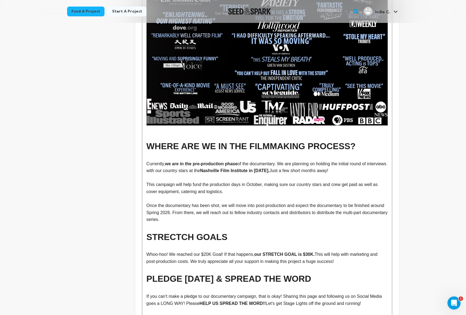
click at [304, 175] on p at bounding box center [267, 178] width 241 height 7
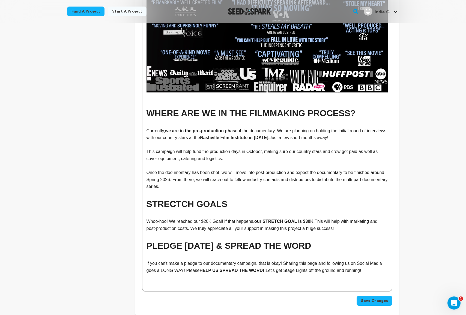
scroll to position [1179, 0]
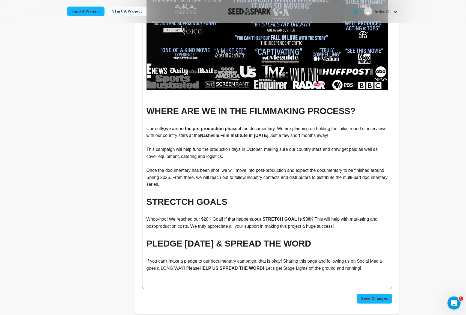
click at [371, 296] on span "Save Changes" at bounding box center [374, 298] width 27 height 5
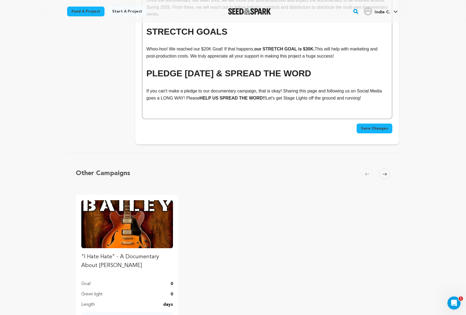
scroll to position [1350, 0]
click at [372, 126] on span "Save Changes" at bounding box center [374, 128] width 27 height 5
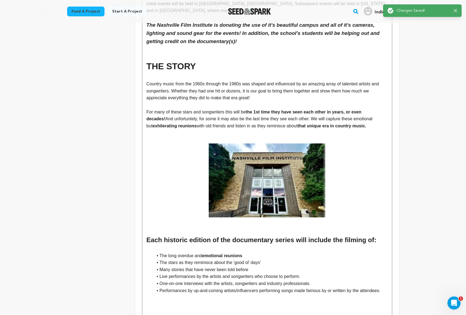
scroll to position [0, 0]
